Goal: Task Accomplishment & Management: Manage account settings

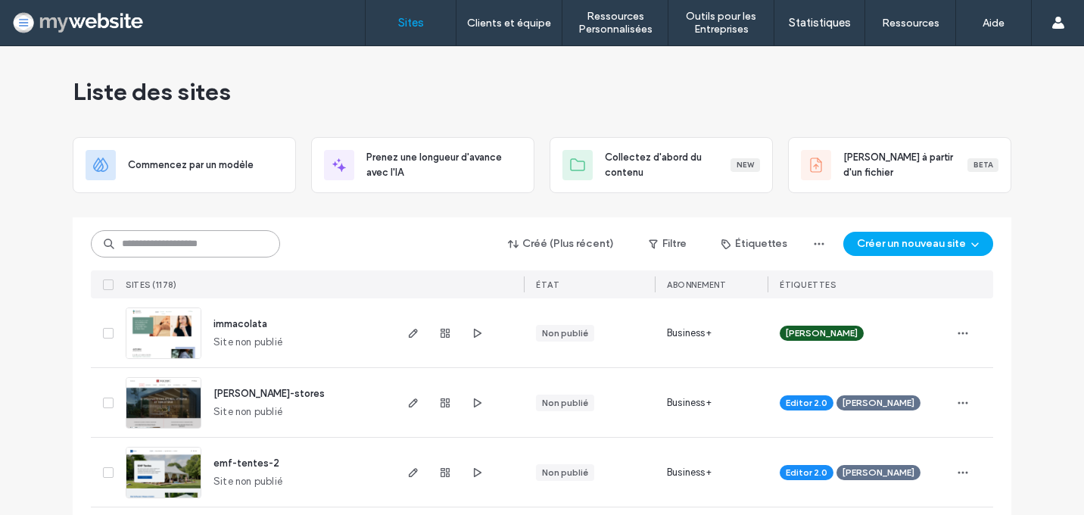
click at [213, 238] on input at bounding box center [185, 243] width 189 height 27
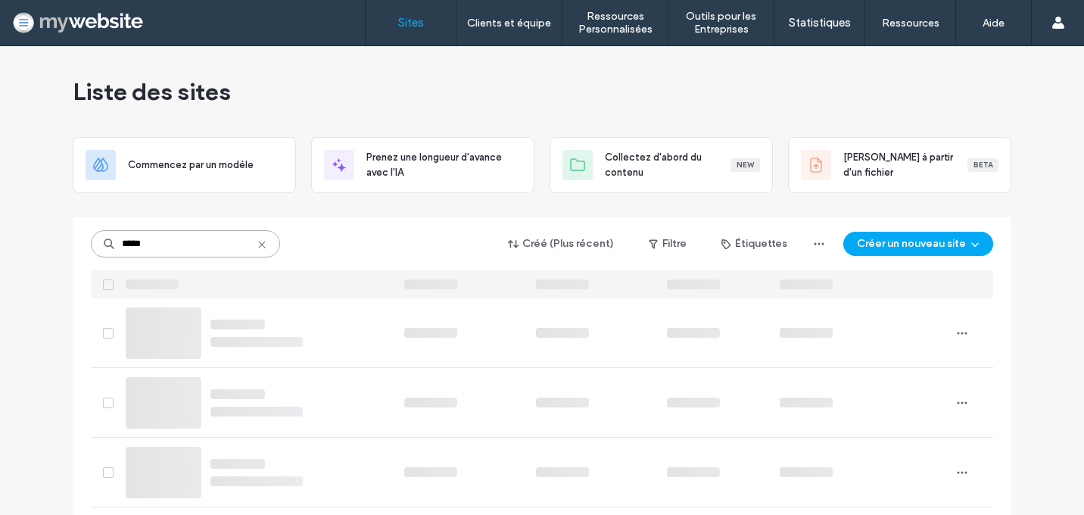
type input "*****"
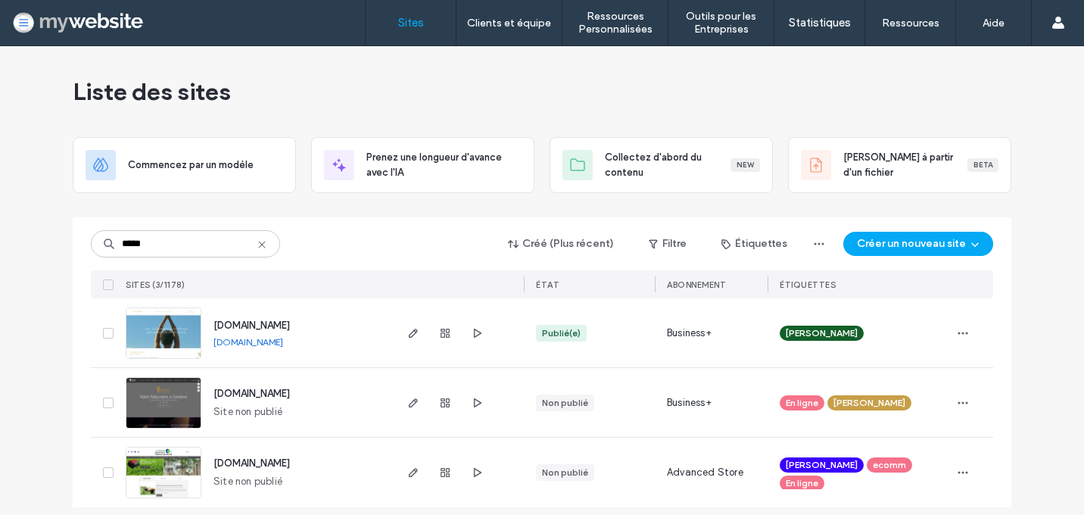
click at [232, 322] on span "[DOMAIN_NAME]" at bounding box center [251, 324] width 76 height 11
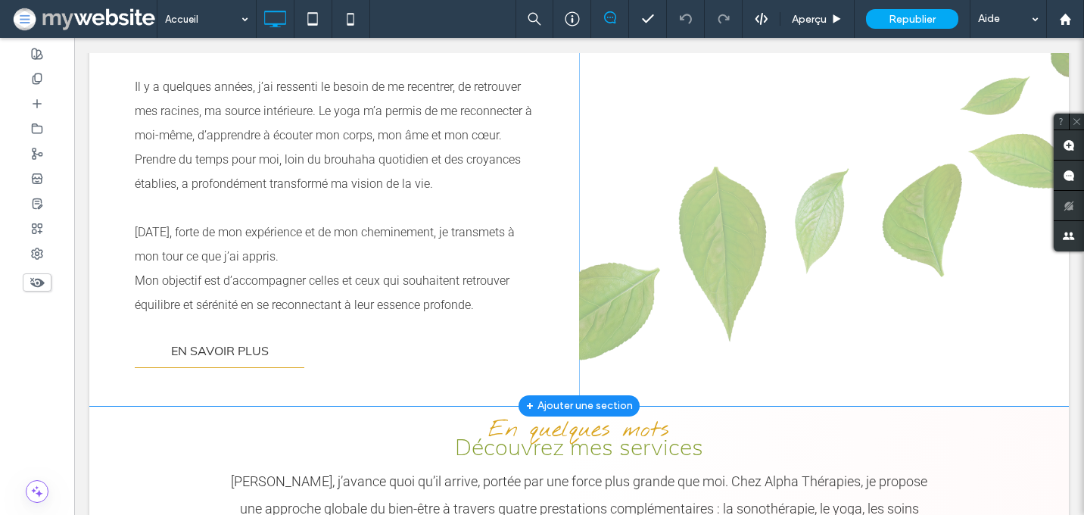
scroll to position [984, 0]
click at [711, 297] on div "Click To Paste" at bounding box center [824, 55] width 490 height 698
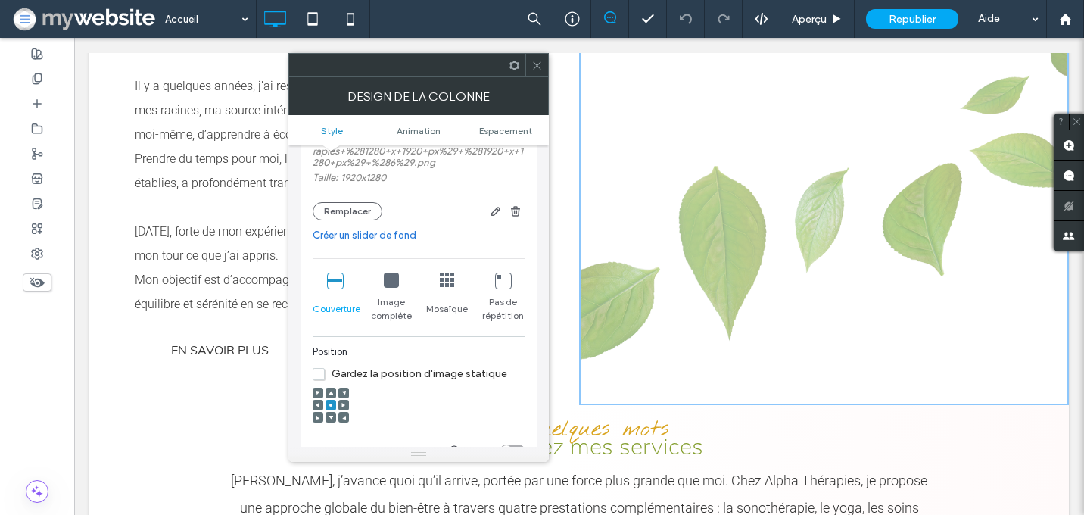
scroll to position [252, 0]
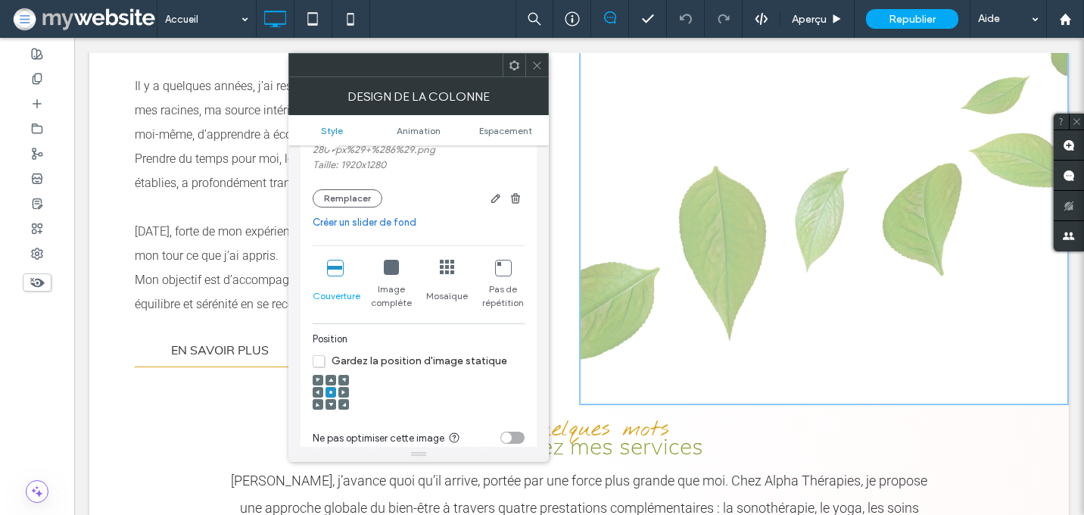
click at [313, 395] on div at bounding box center [318, 392] width 11 height 11
click at [316, 394] on icon at bounding box center [318, 392] width 5 height 5
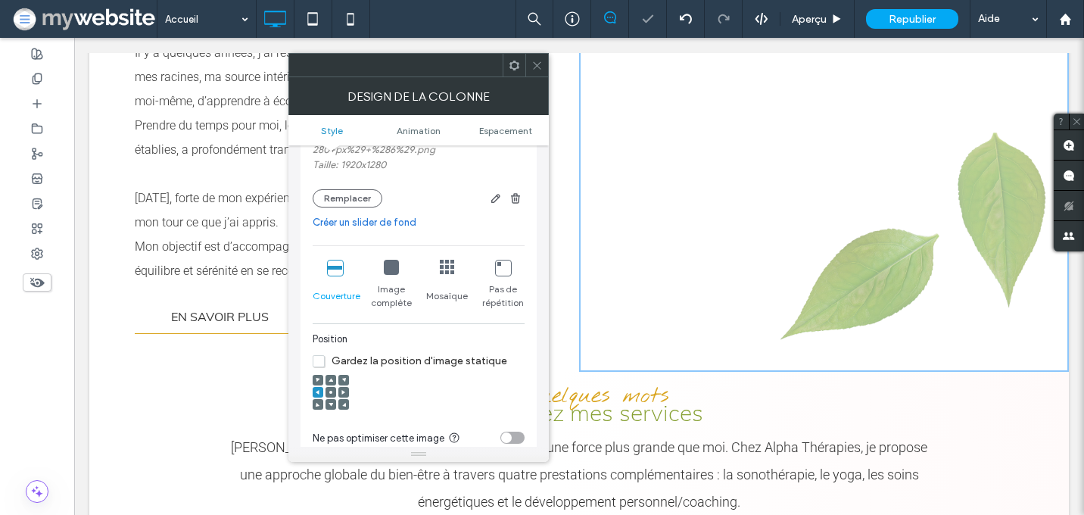
scroll to position [1102, 0]
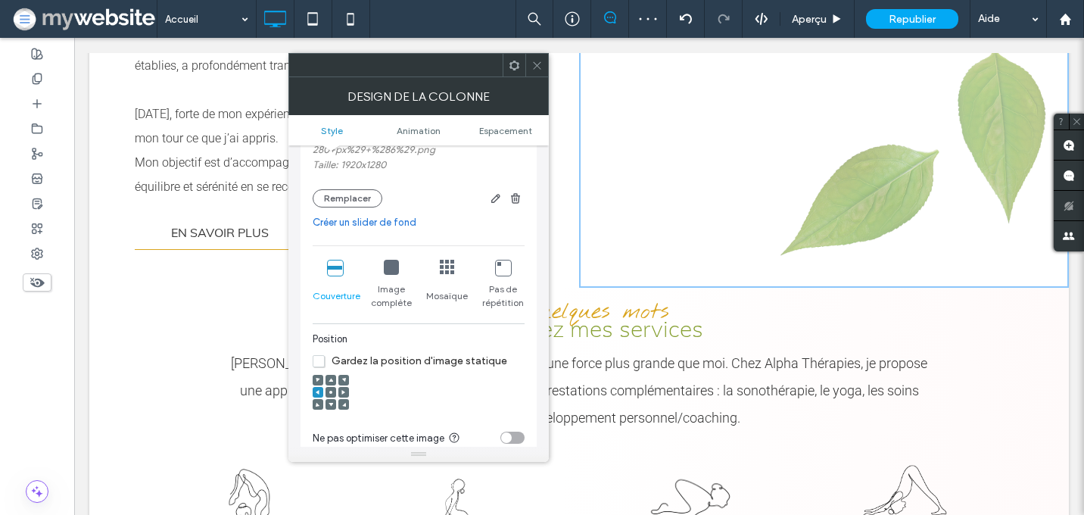
click at [347, 378] on div at bounding box center [343, 380] width 11 height 11
click at [342, 378] on div at bounding box center [331, 392] width 36 height 51
click at [342, 380] on span at bounding box center [343, 380] width 5 height 11
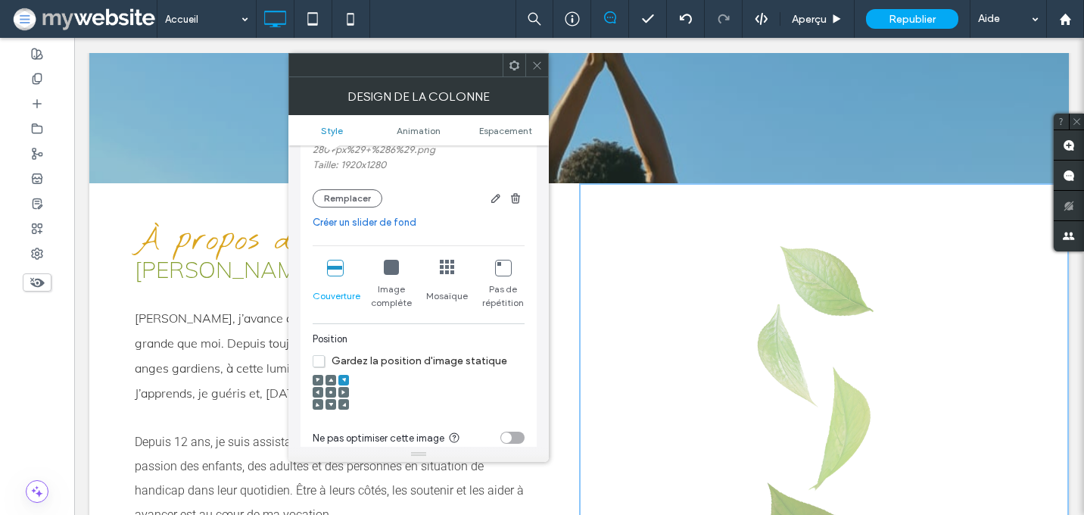
scroll to position [499, 0]
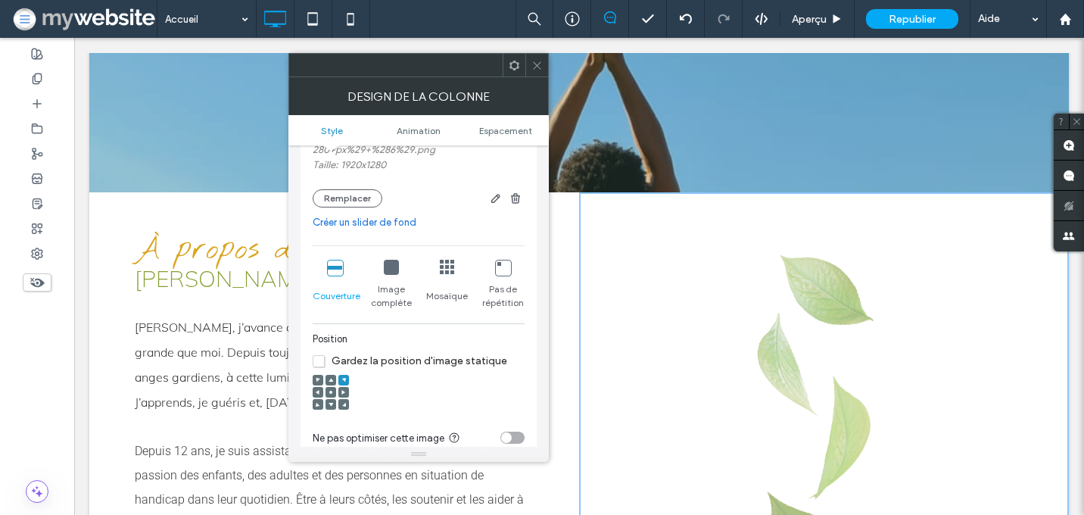
click at [533, 70] on icon at bounding box center [536, 65] width 11 height 11
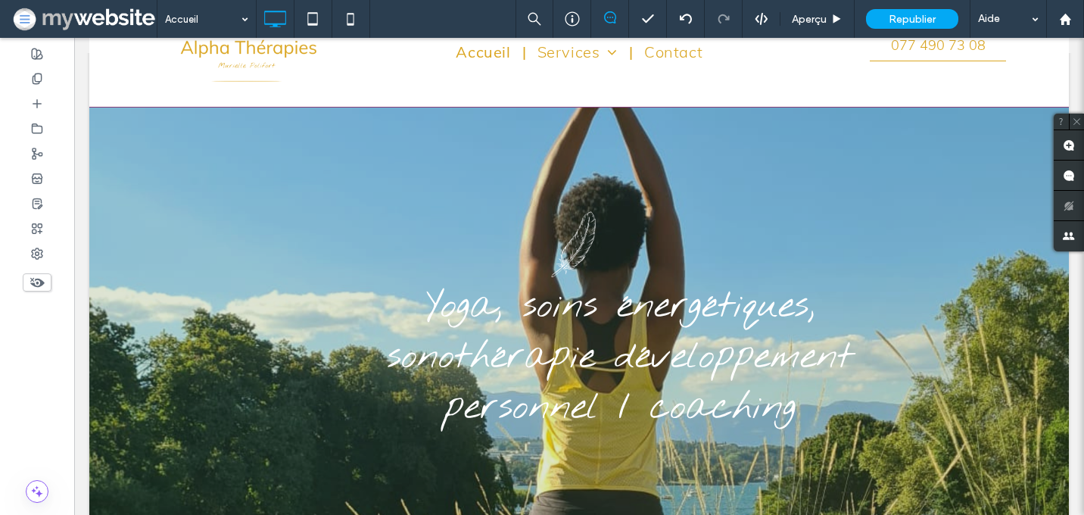
scroll to position [0, 0]
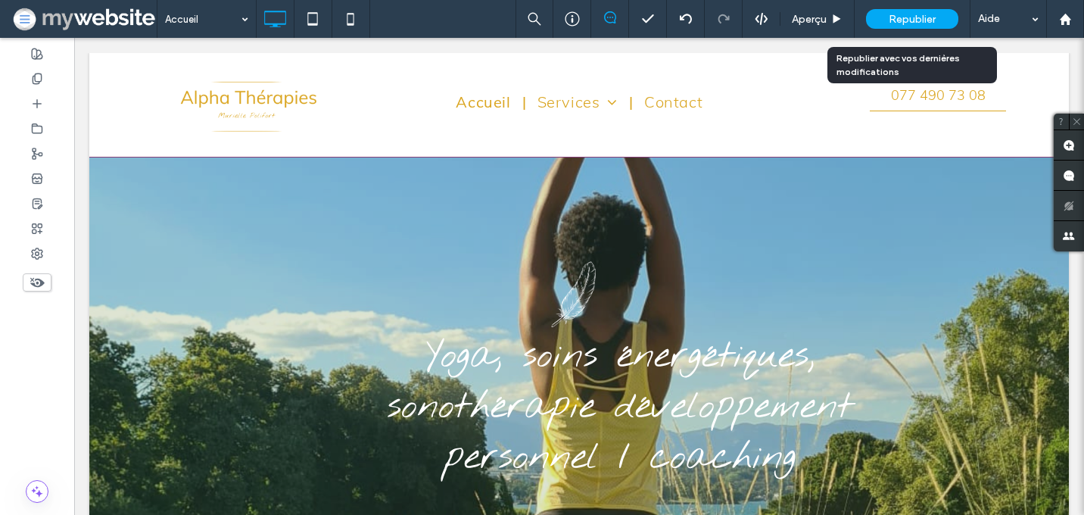
click at [919, 13] on span "Republier" at bounding box center [911, 19] width 47 height 13
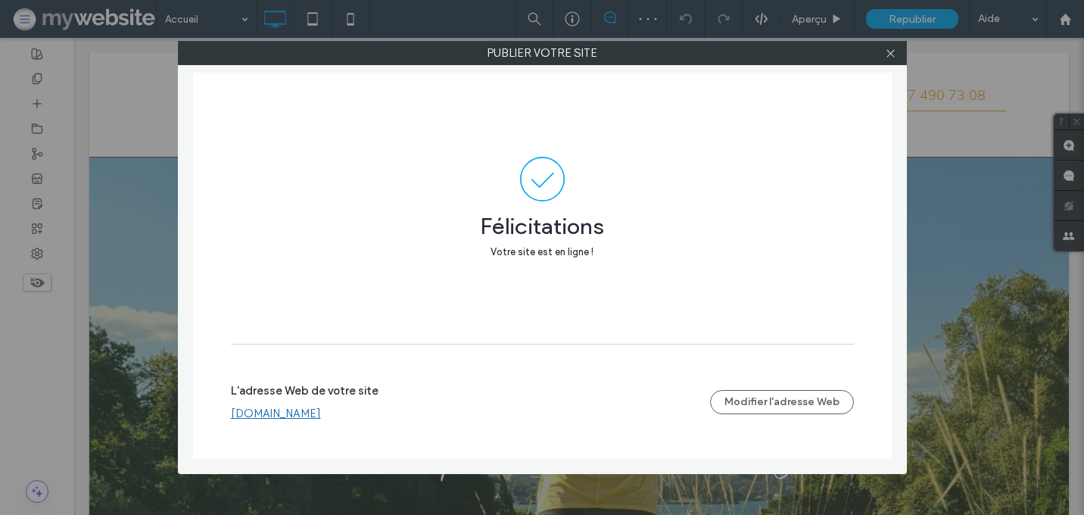
click at [321, 418] on link "[DOMAIN_NAME]" at bounding box center [276, 413] width 90 height 14
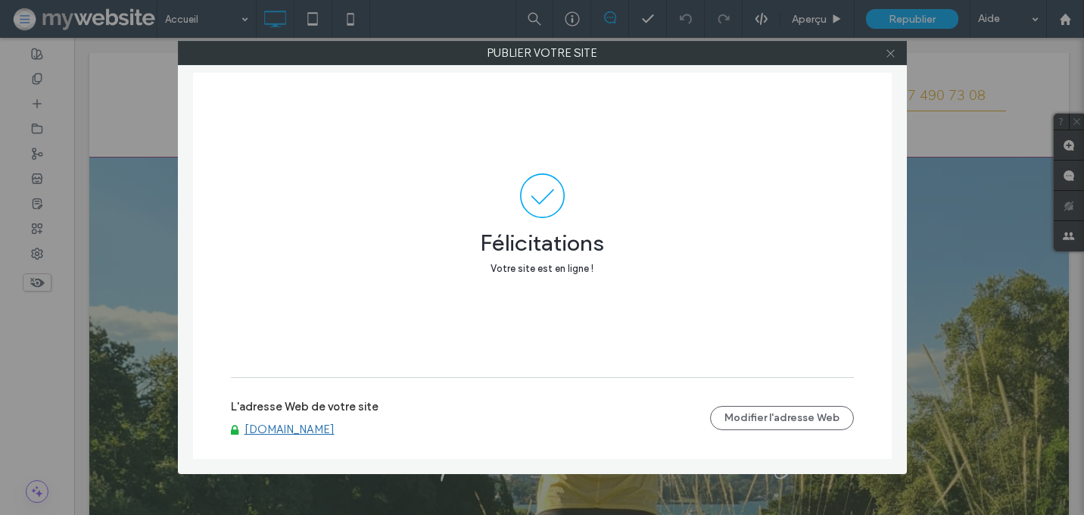
click at [890, 58] on icon at bounding box center [890, 53] width 11 height 11
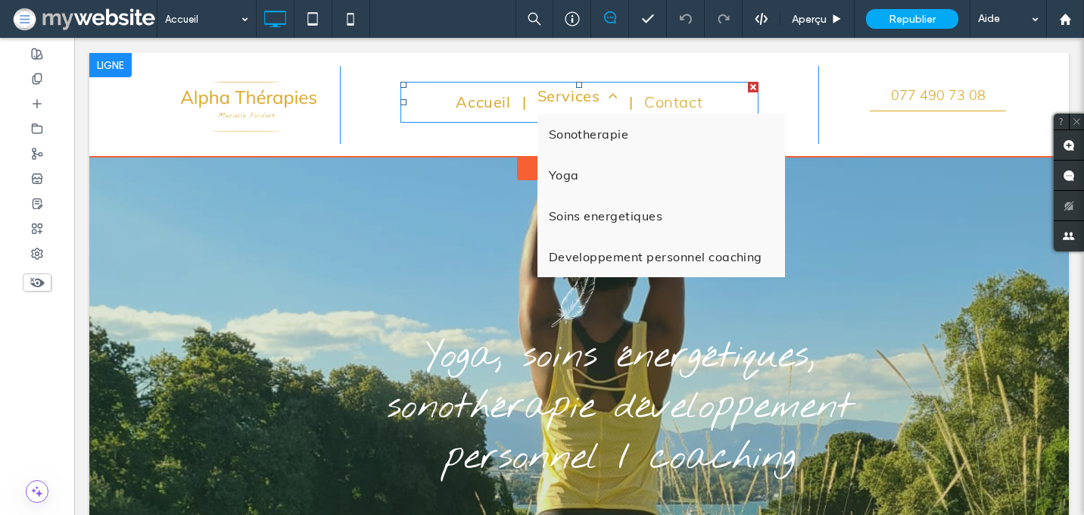
click at [559, 95] on span "Services" at bounding box center [577, 96] width 80 height 23
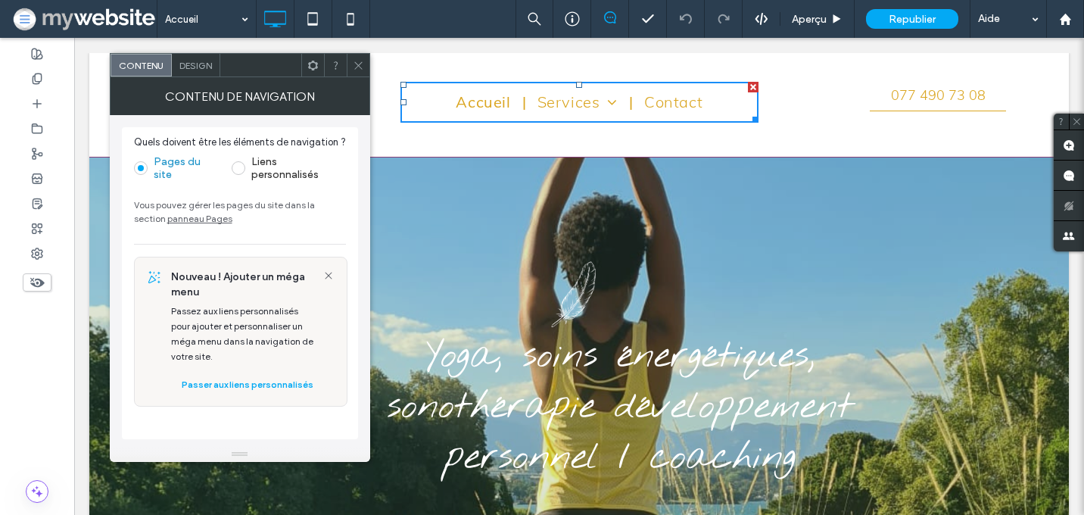
click at [203, 58] on div "Design" at bounding box center [196, 65] width 48 height 23
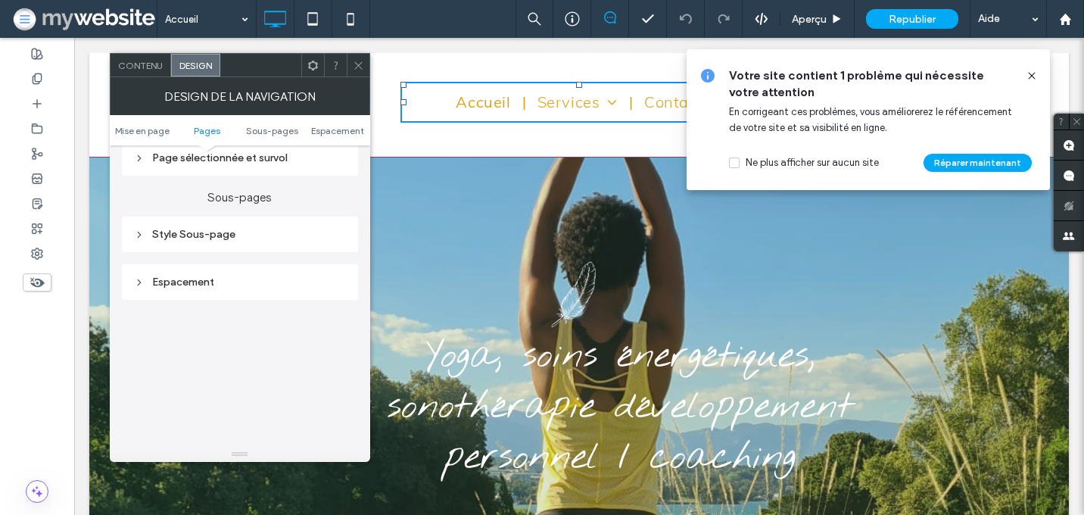
scroll to position [433, 0]
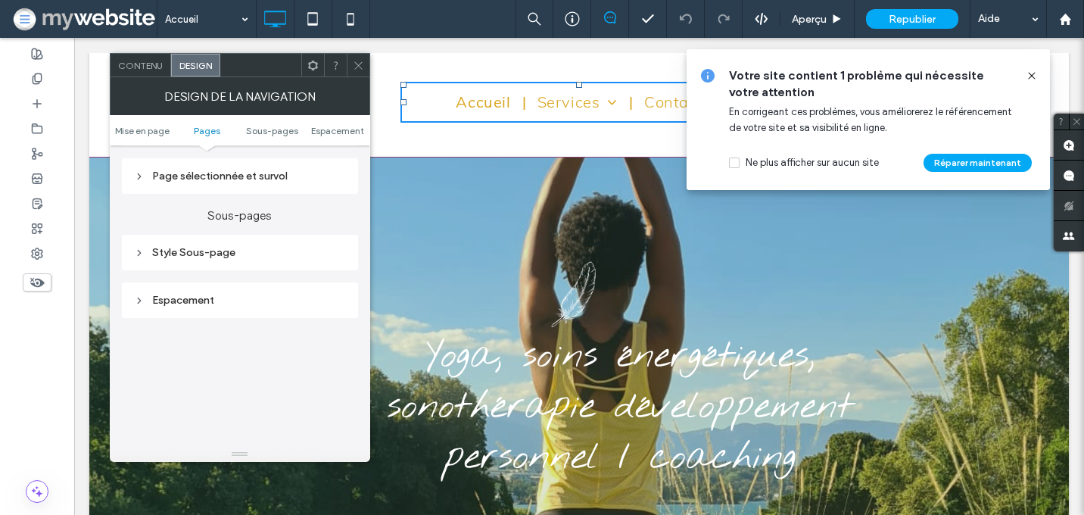
click at [291, 269] on div "Style Sous-page" at bounding box center [240, 253] width 236 height 36
click at [291, 267] on div "Style Sous-page" at bounding box center [240, 253] width 236 height 36
click at [289, 253] on div "Style Sous-page" at bounding box center [240, 252] width 212 height 13
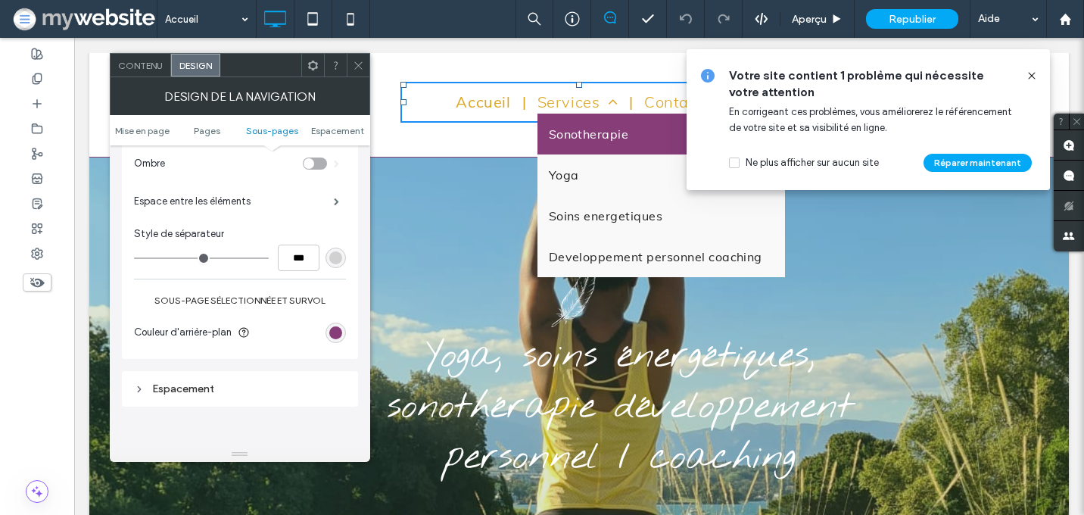
scroll to position [638, 0]
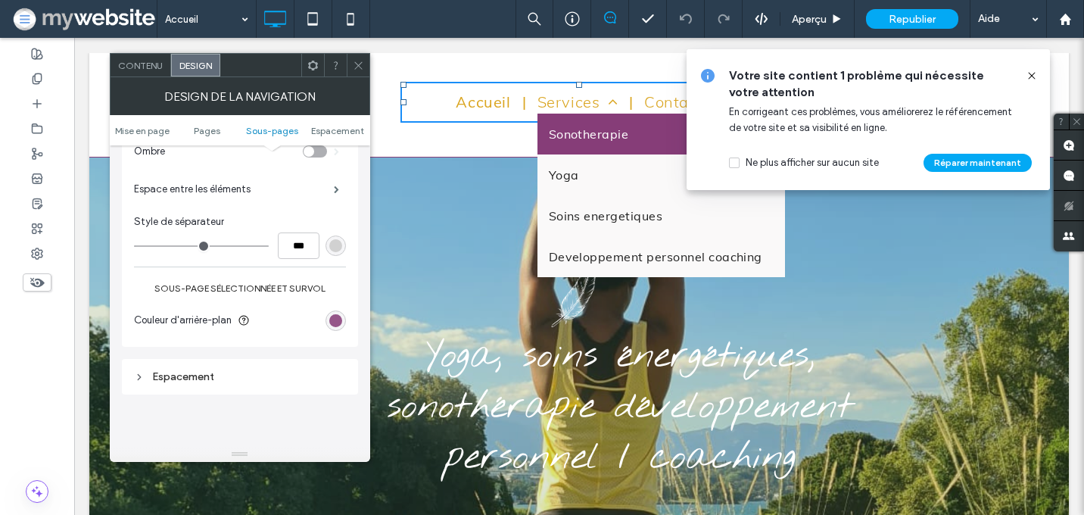
click at [330, 321] on div "rgb(134, 61, 120)" at bounding box center [335, 320] width 13 height 13
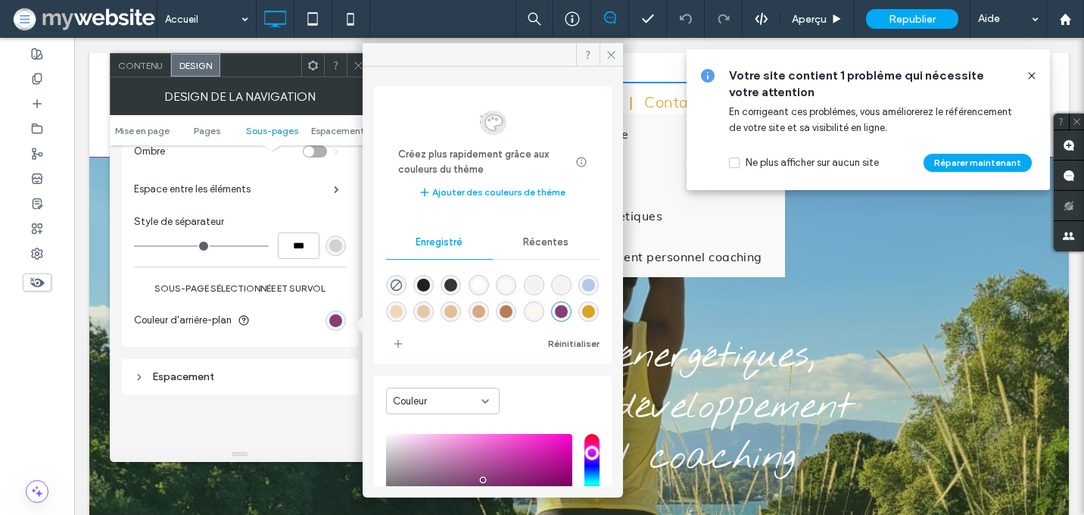
scroll to position [24, 0]
click at [430, 317] on div "rgba(133,159,48,1)" at bounding box center [423, 313] width 13 height 13
type input "*******"
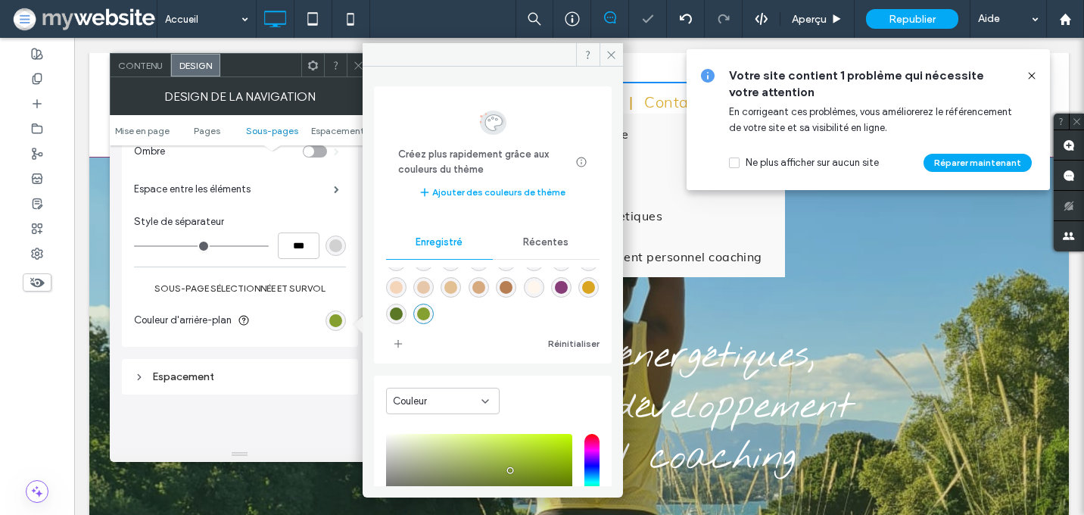
click at [319, 339] on section "Couleur d'arrière-plan" at bounding box center [240, 320] width 212 height 38
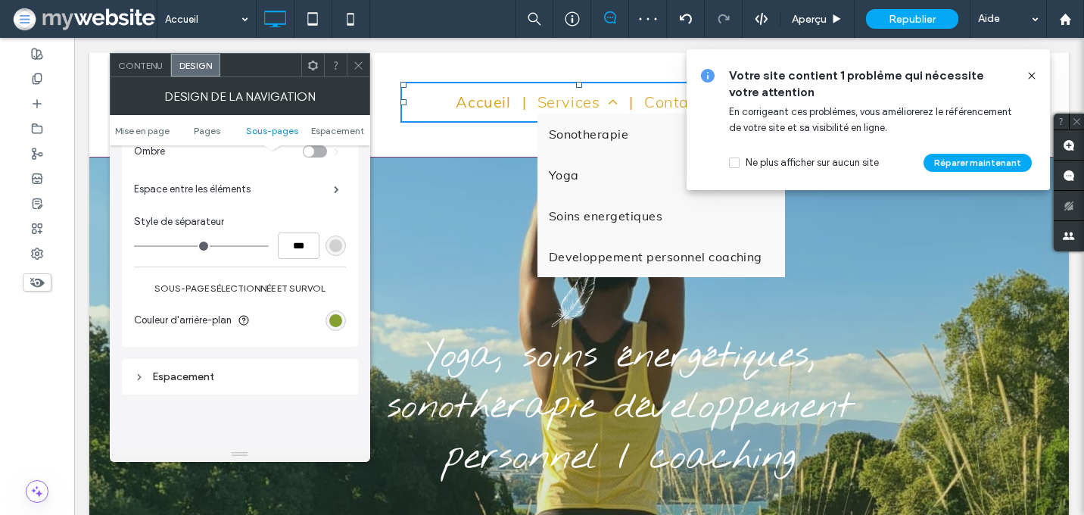
click at [359, 54] on span at bounding box center [358, 65] width 11 height 23
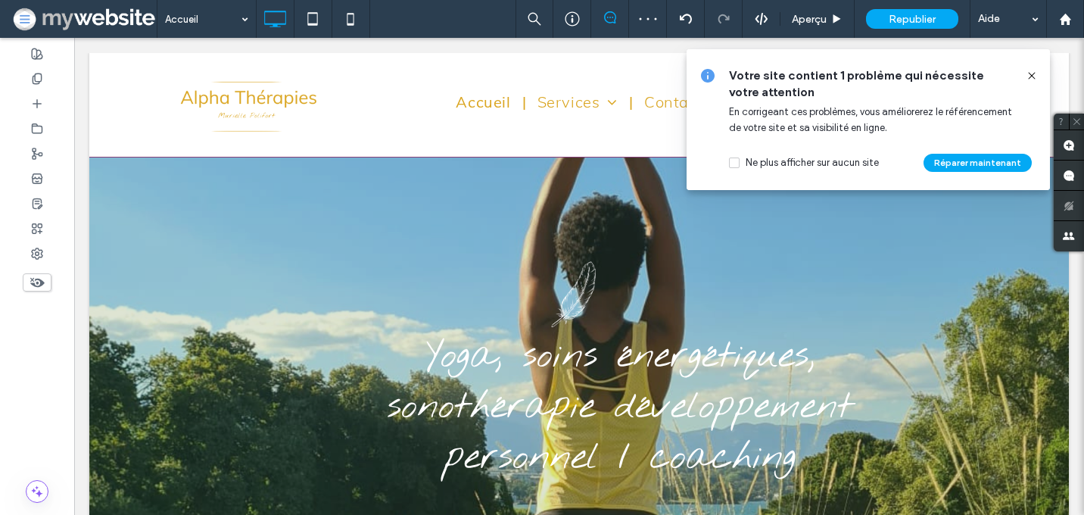
click at [1035, 74] on icon at bounding box center [1031, 76] width 12 height 12
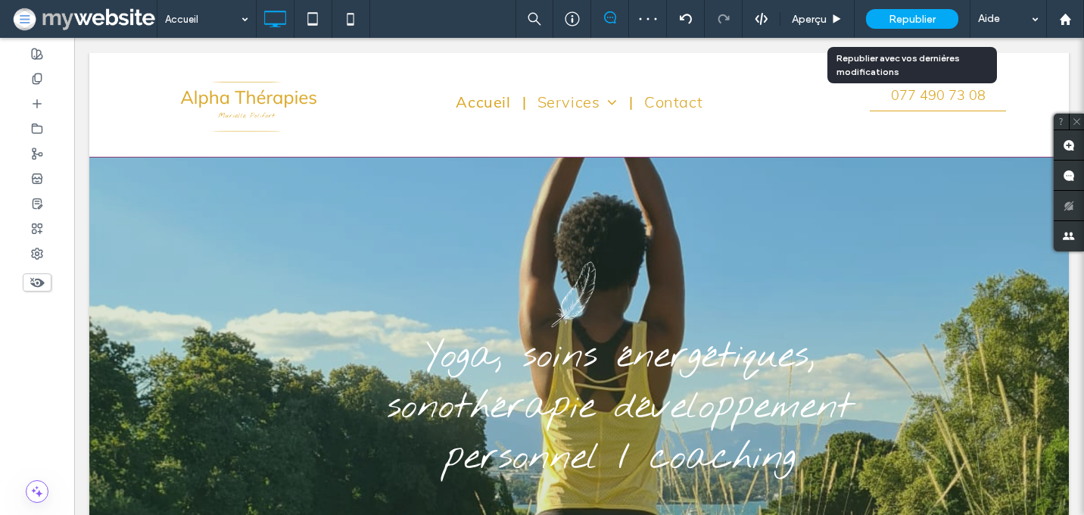
click at [919, 26] on div "Republier" at bounding box center [912, 19] width 92 height 20
